Goal: Navigation & Orientation: Find specific page/section

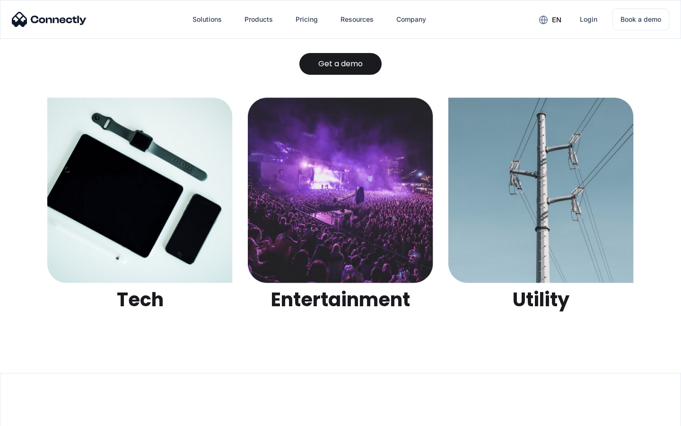
scroll to position [2983, 0]
